Goal: Register for event/course

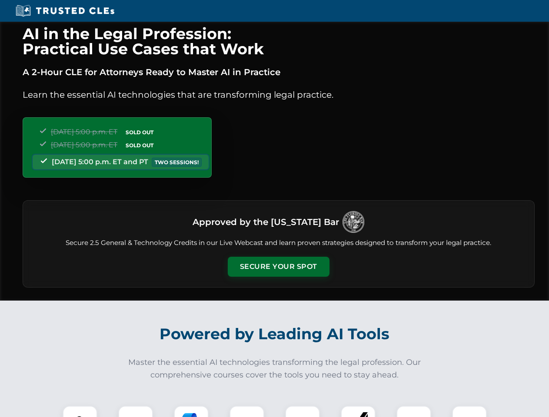
click at [278, 267] on button "Secure Your Spot" at bounding box center [279, 267] width 102 height 20
click at [80, 412] on img at bounding box center [79, 423] width 25 height 25
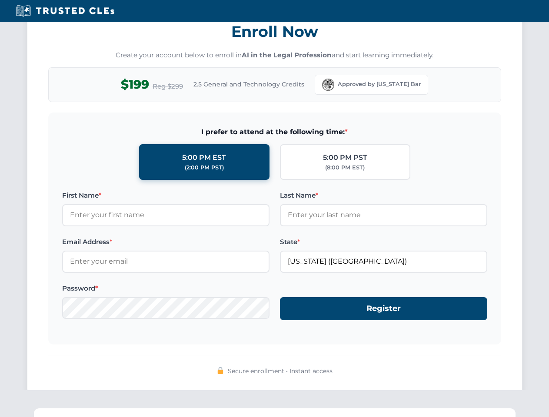
scroll to position [853, 0]
